Goal: Information Seeking & Learning: Learn about a topic

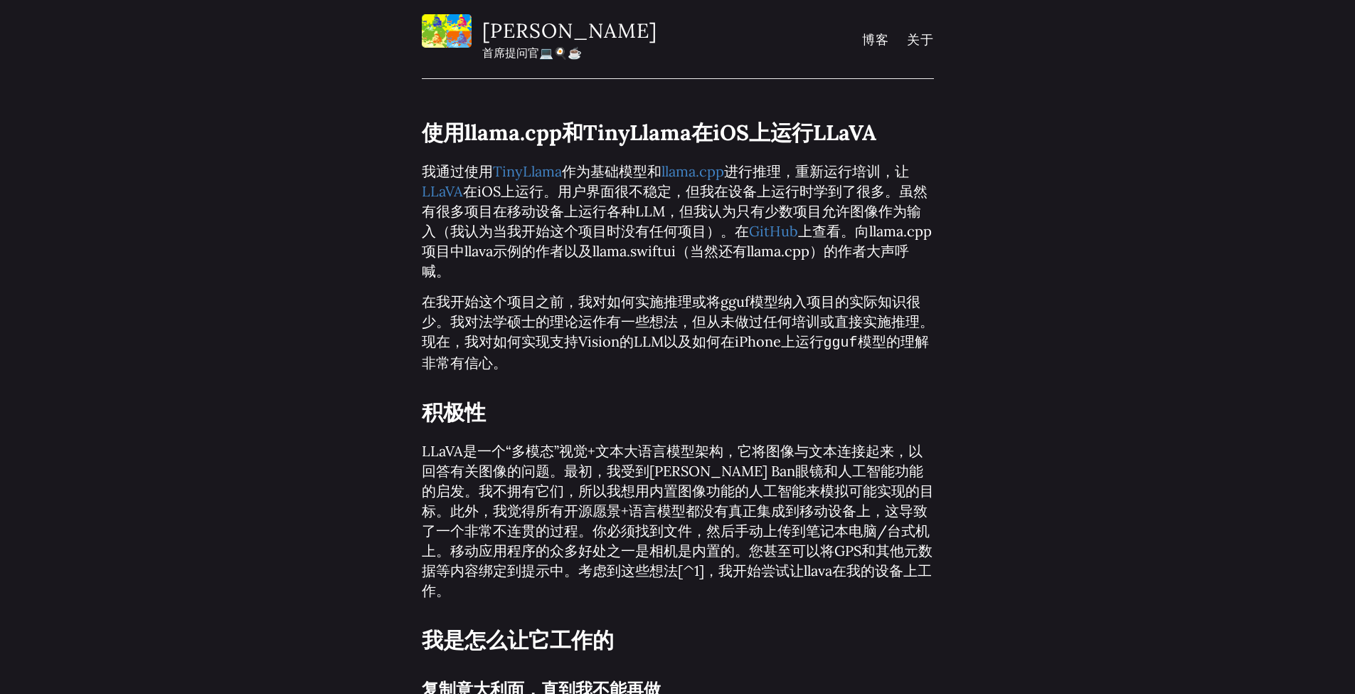
click at [876, 227] on p "我 通过使用 TinyLlama 作为基础模型和 llama.cpp 进行推理， 重新运行培训， 让 LLaVA 在iOS上运行 。用户界面很不稳定，但我在设…" at bounding box center [678, 222] width 512 height 120
click at [497, 249] on p "我 通过使用 TinyLlama 作为基础模型和 llama.cpp 进行推理， 重新运行培训， 让 LLaVA 在iOS上运行 。用户界面很不稳定，但我在设…" at bounding box center [678, 222] width 512 height 120
click at [469, 257] on p "我 通过使用 TinyLlama 作为基础模型和 llama.cpp 进行推理， 重新运行培训， 让 LLaVA 在iOS上运行 。用户界面很不稳定，但我在设…" at bounding box center [678, 222] width 512 height 120
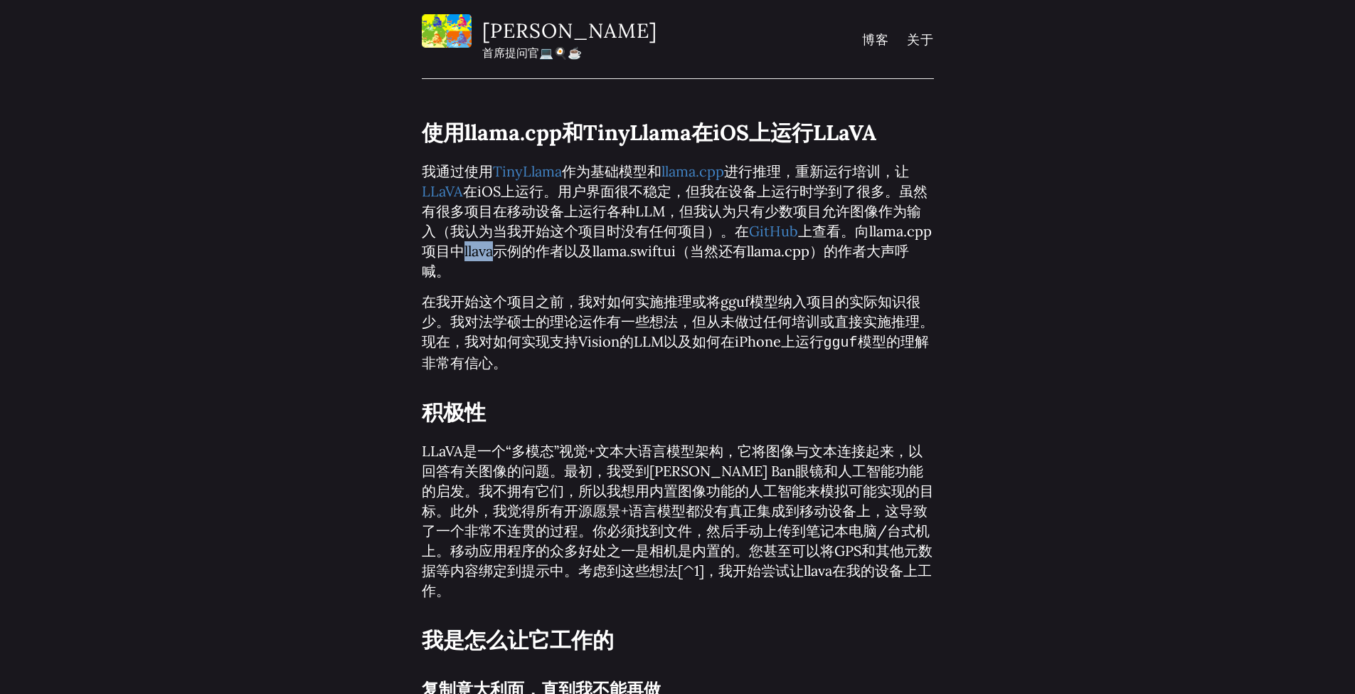
click at [469, 257] on p "我 通过使用 TinyLlama 作为基础模型和 llama.cpp 进行推理， 重新运行培训， 让 LLaVA 在iOS上运行 。用户界面很不稳定，但我在设…" at bounding box center [678, 222] width 512 height 120
click at [604, 255] on p "我 通过使用 TinyLlama 作为基础模型和 llama.cpp 进行推理， 重新运行培训， 让 LLaVA 在iOS上运行 。用户界面很不稳定，但我在设…" at bounding box center [678, 222] width 512 height 120
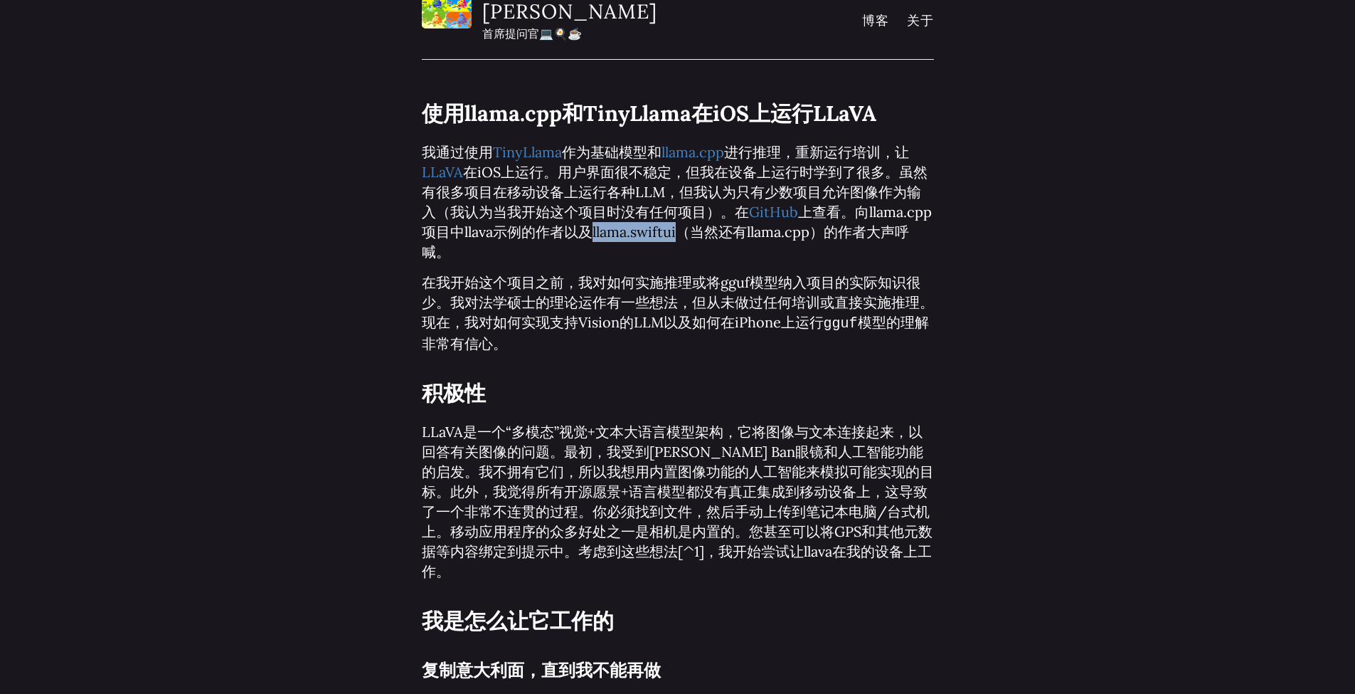
scroll to position [106, 0]
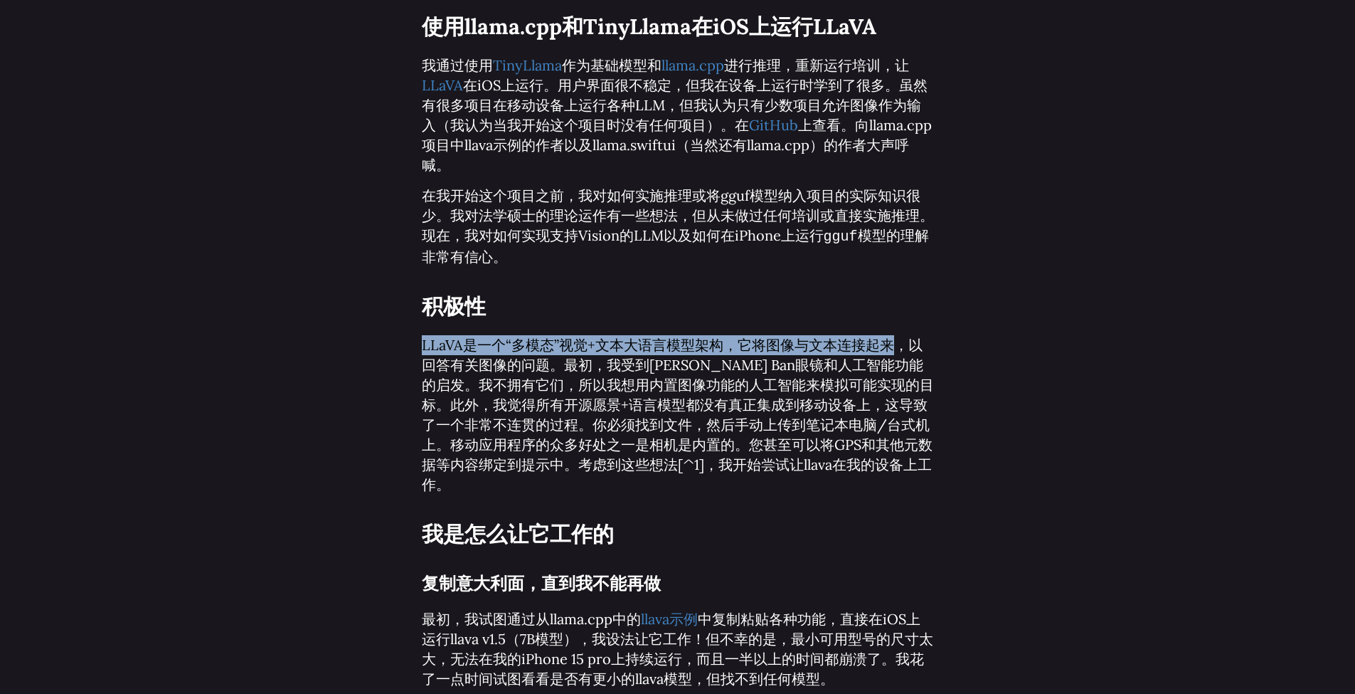
drag, startPoint x: 415, startPoint y: 342, endPoint x: 766, endPoint y: 350, distance: 350.1
click at [549, 343] on p "LLaVA是一个“多模态”视觉+文本大语言模型架构，它将图像与文本连接起来，以回答有关图像的问题。最初，我受到[PERSON_NAME] Ban眼镜和人工智能…" at bounding box center [678, 414] width 512 height 159
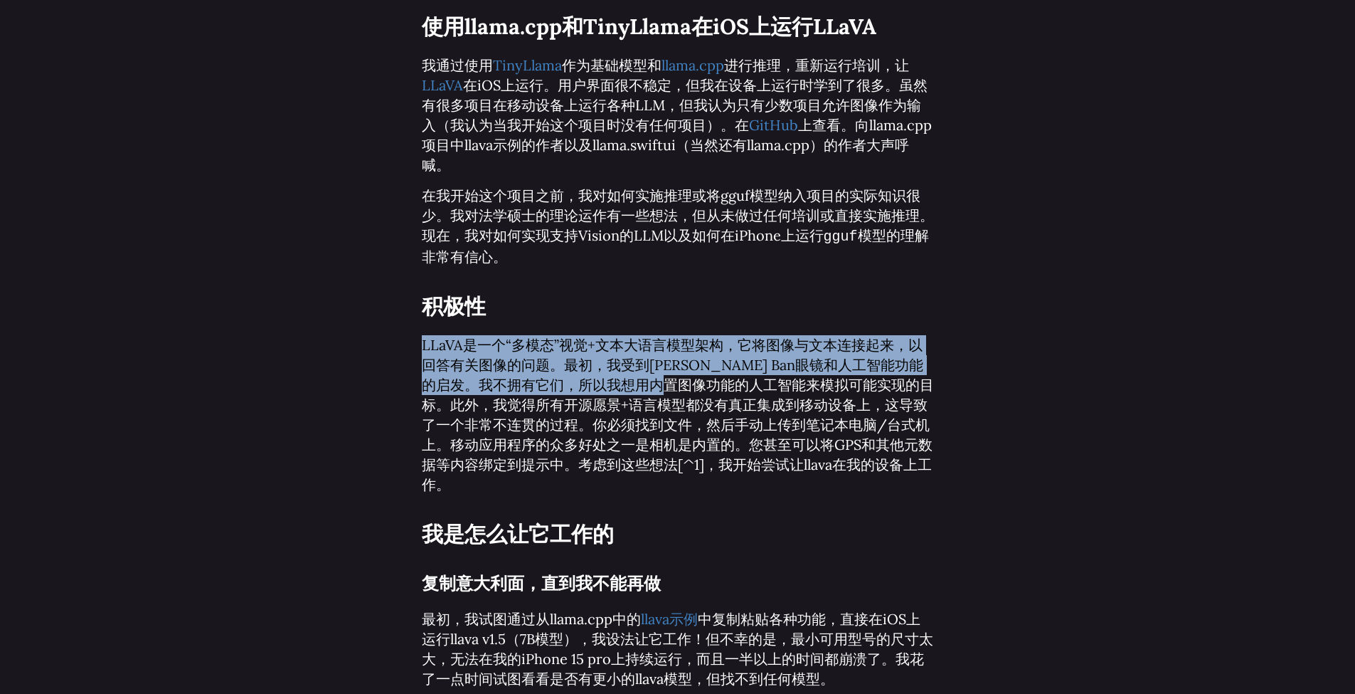
drag, startPoint x: 420, startPoint y: 344, endPoint x: 684, endPoint y: 383, distance: 266.9
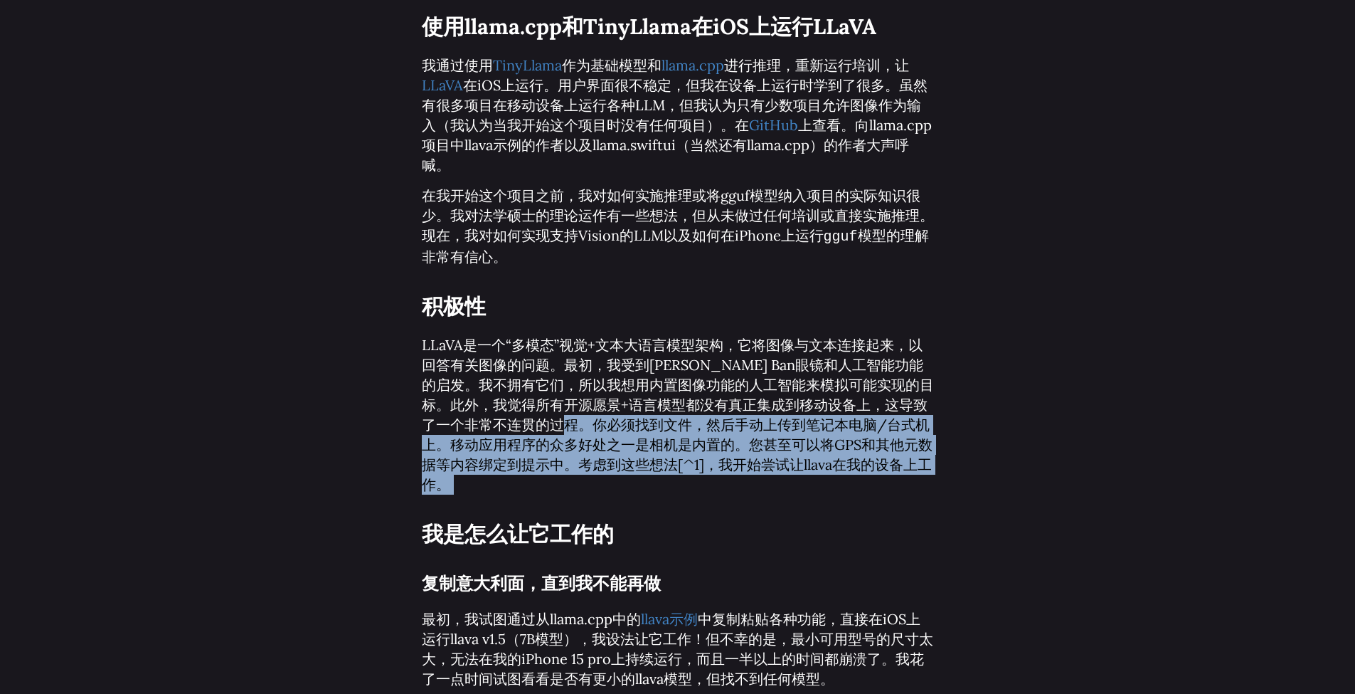
drag, startPoint x: 523, startPoint y: 425, endPoint x: 562, endPoint y: 477, distance: 65.0
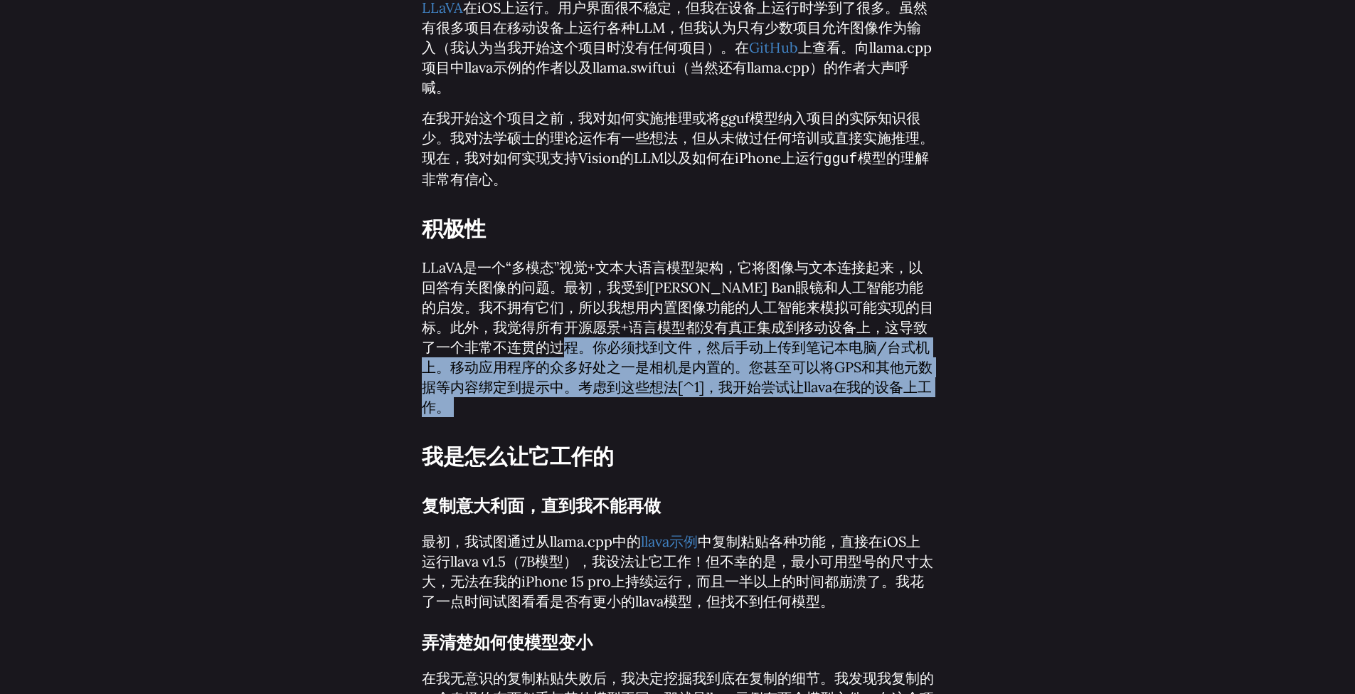
scroll to position [253, 0]
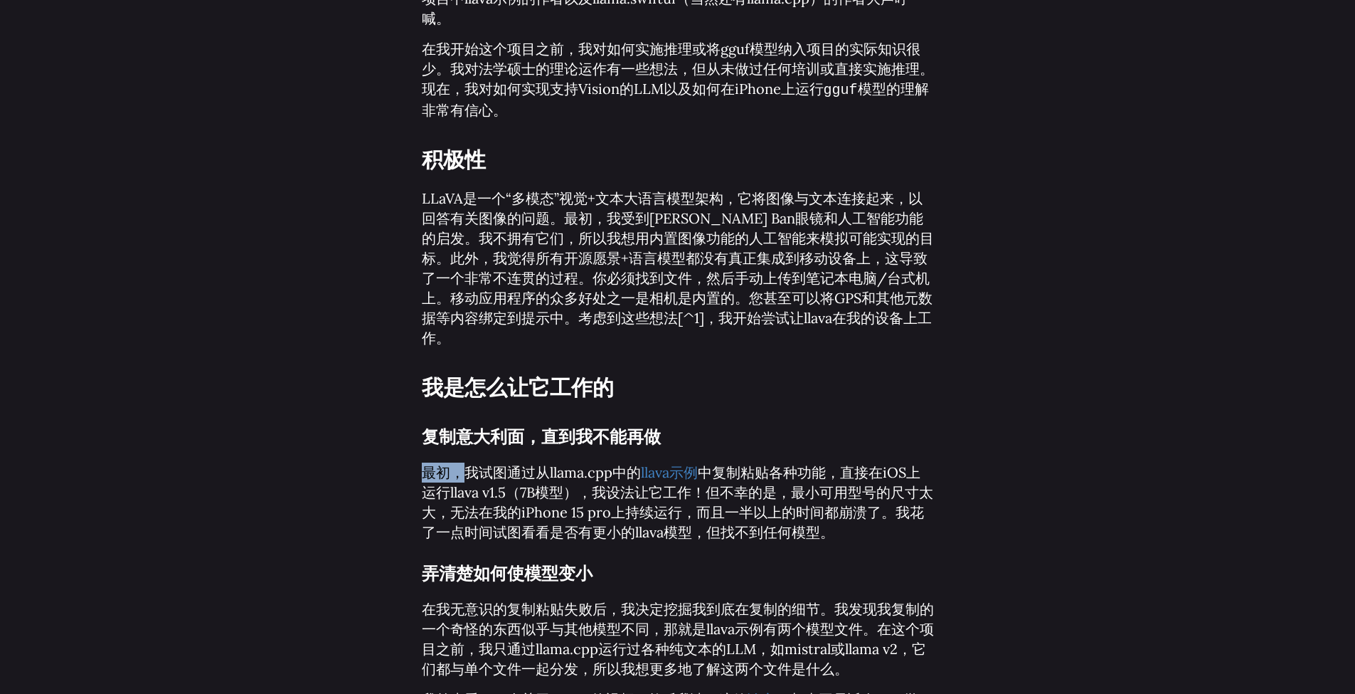
drag, startPoint x: 470, startPoint y: 450, endPoint x: 782, endPoint y: 436, distance: 312.7
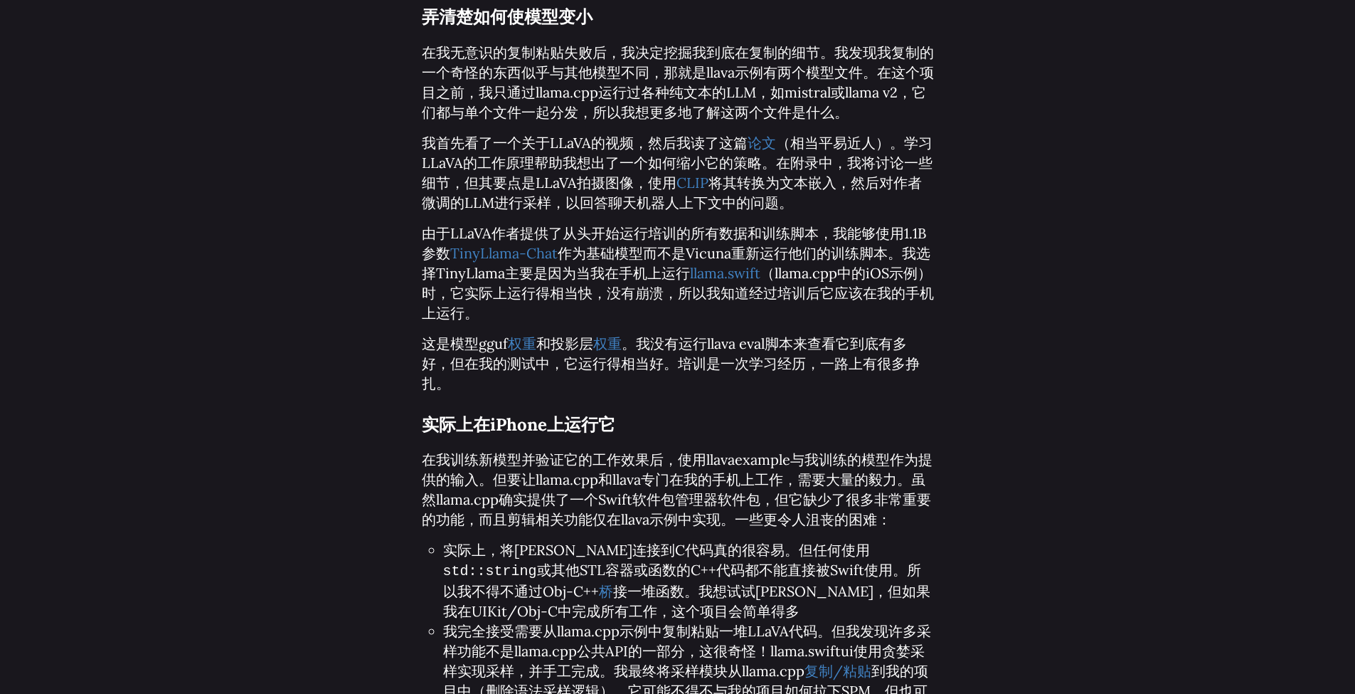
scroll to position [940, 0]
